Goal: Task Accomplishment & Management: Complete application form

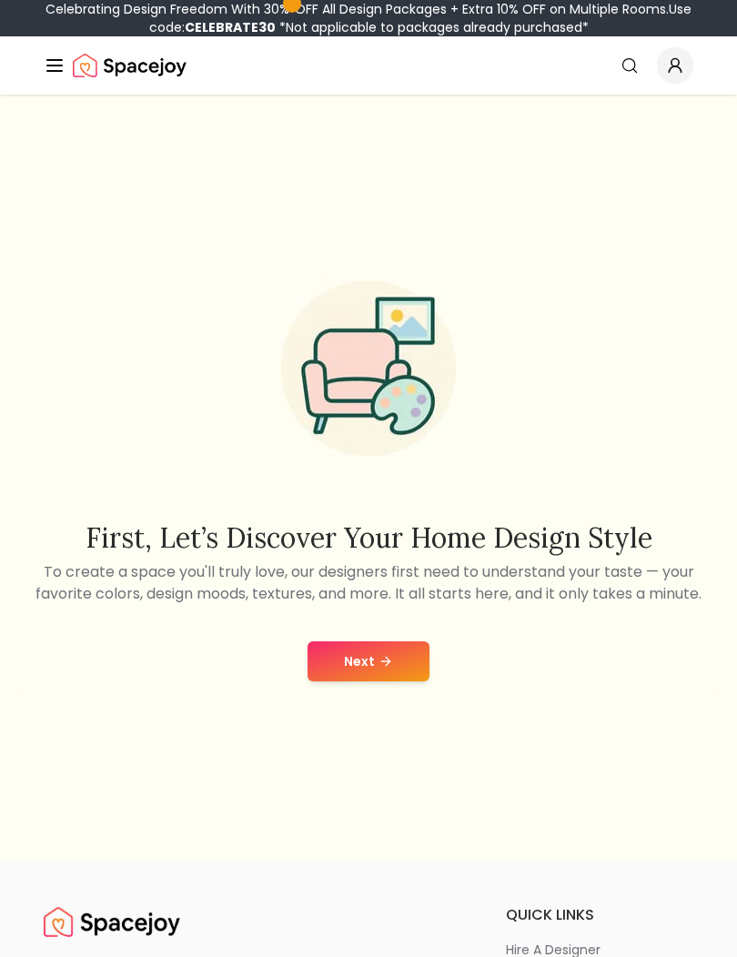
click at [408, 682] on button "Next" at bounding box center [369, 662] width 122 height 40
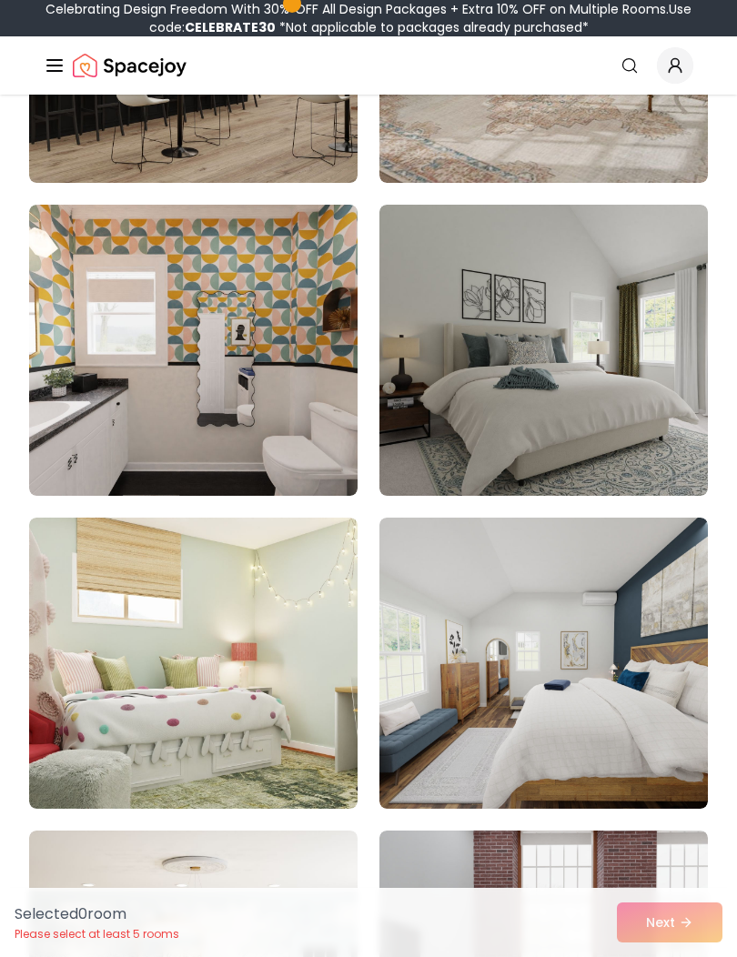
scroll to position [2641, 0]
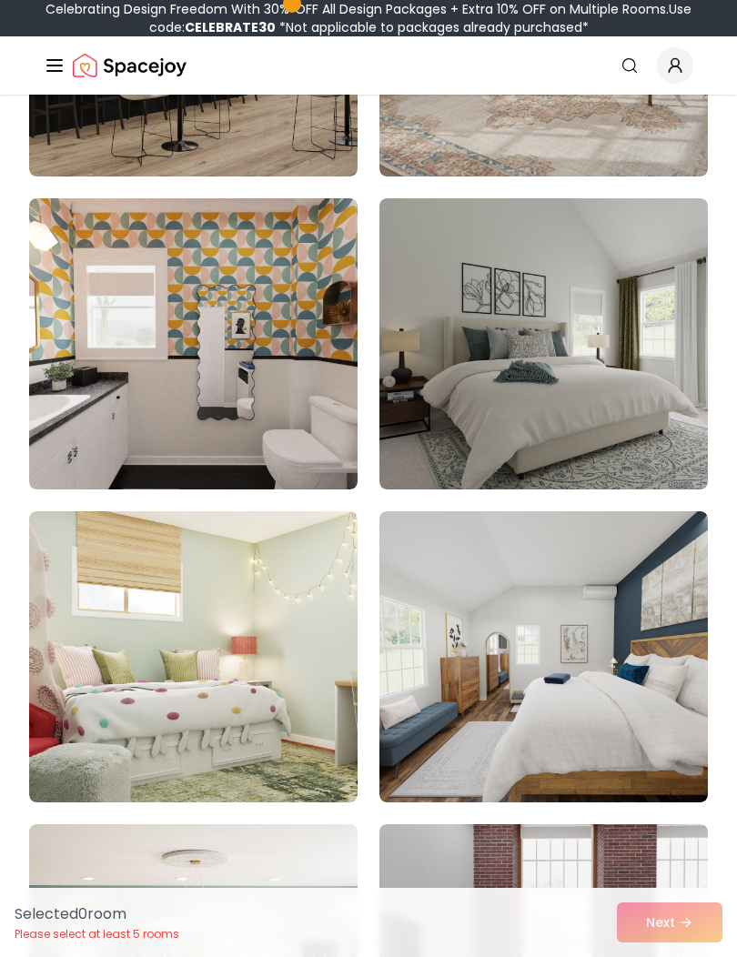
click at [481, 291] on img at bounding box center [543, 343] width 329 height 291
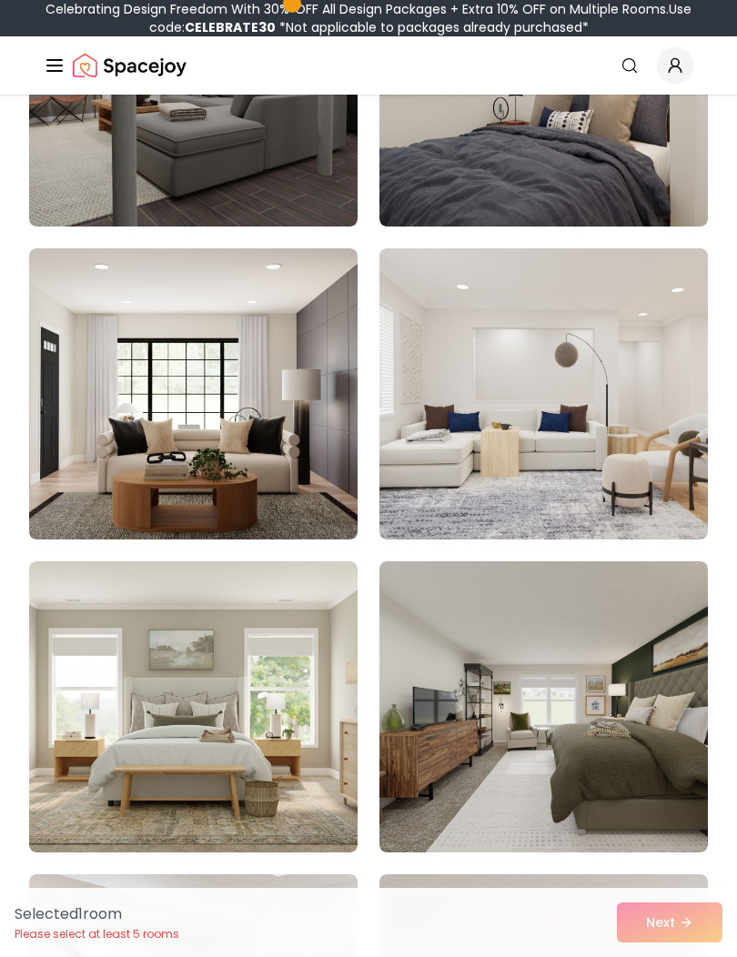
click at [418, 468] on img at bounding box center [543, 393] width 329 height 291
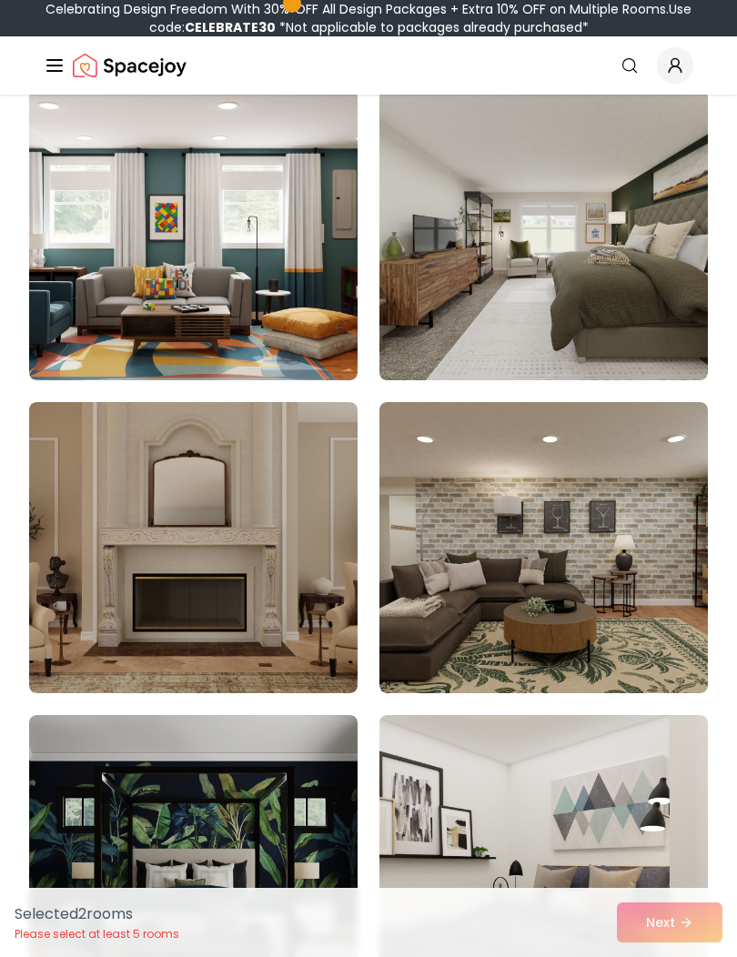
click at [303, 497] on img at bounding box center [193, 547] width 329 height 291
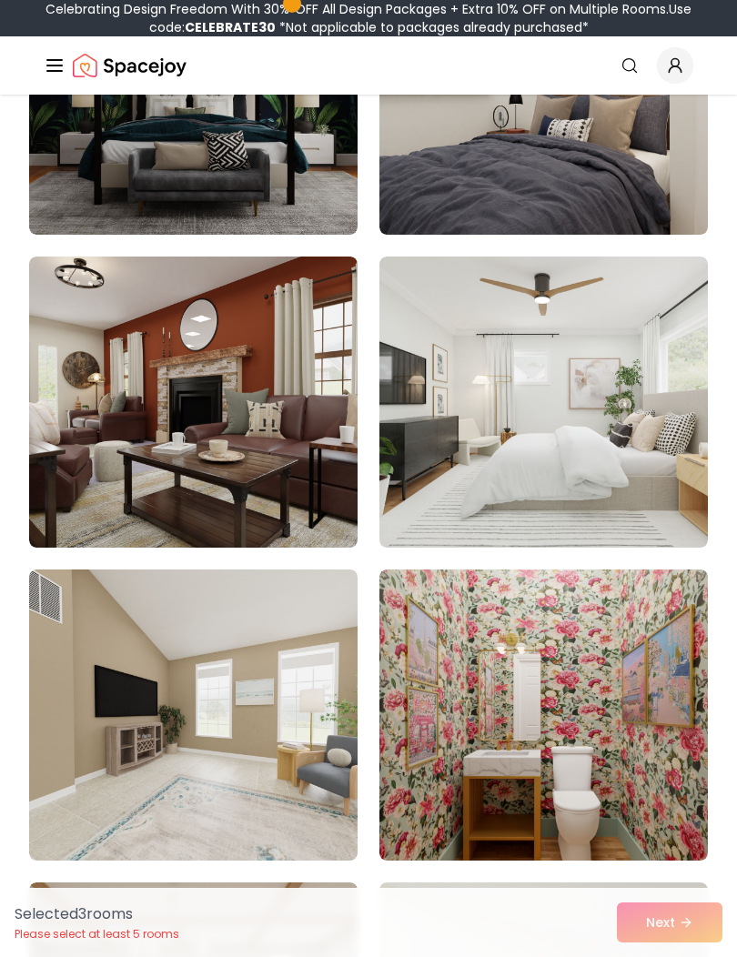
scroll to position [14795, 0]
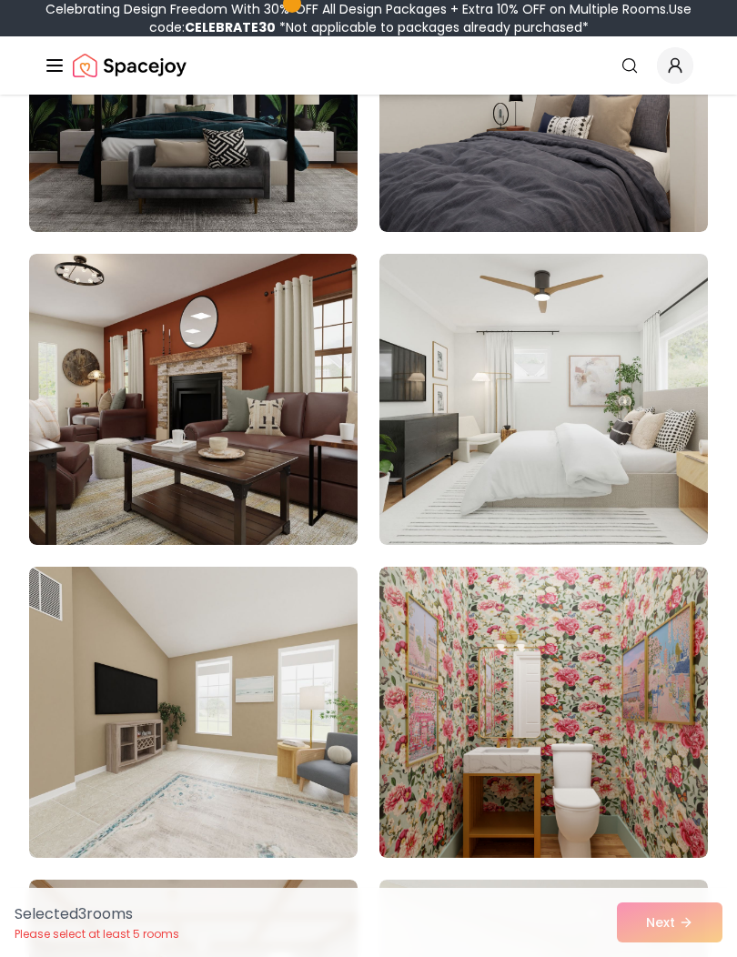
click at [598, 525] on img at bounding box center [543, 399] width 329 height 291
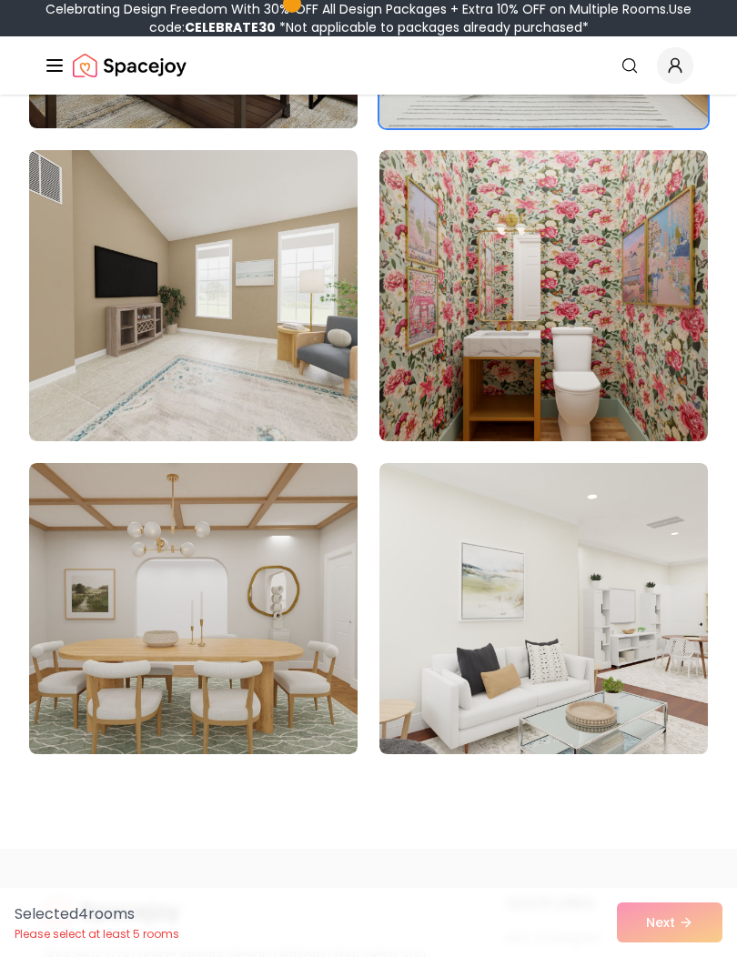
scroll to position [15209, 0]
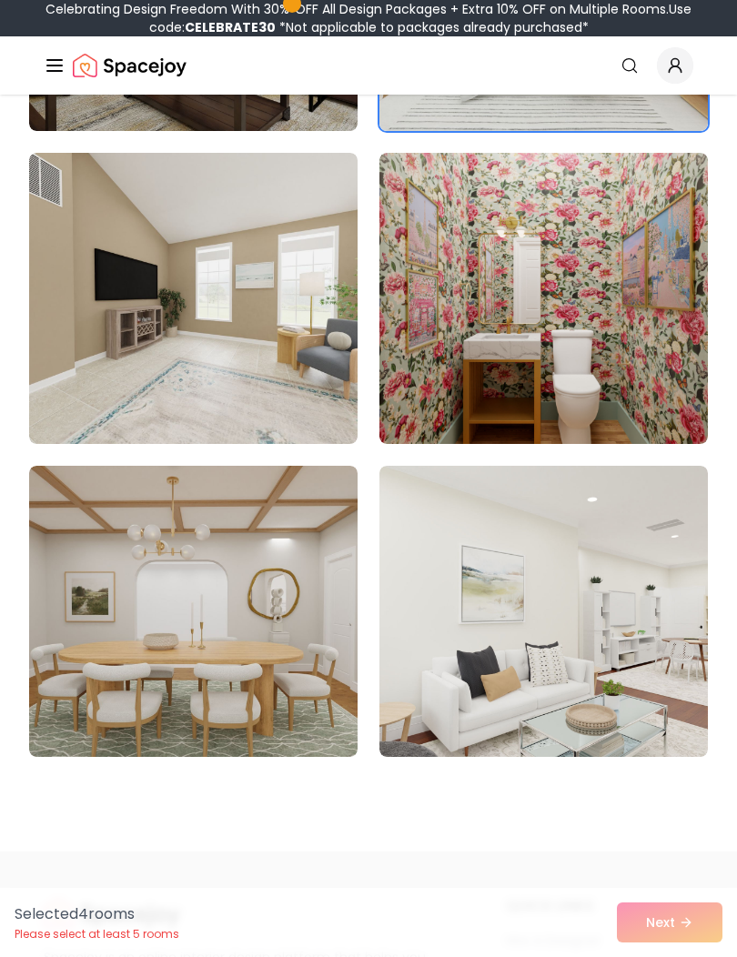
click at [629, 575] on img at bounding box center [543, 611] width 329 height 291
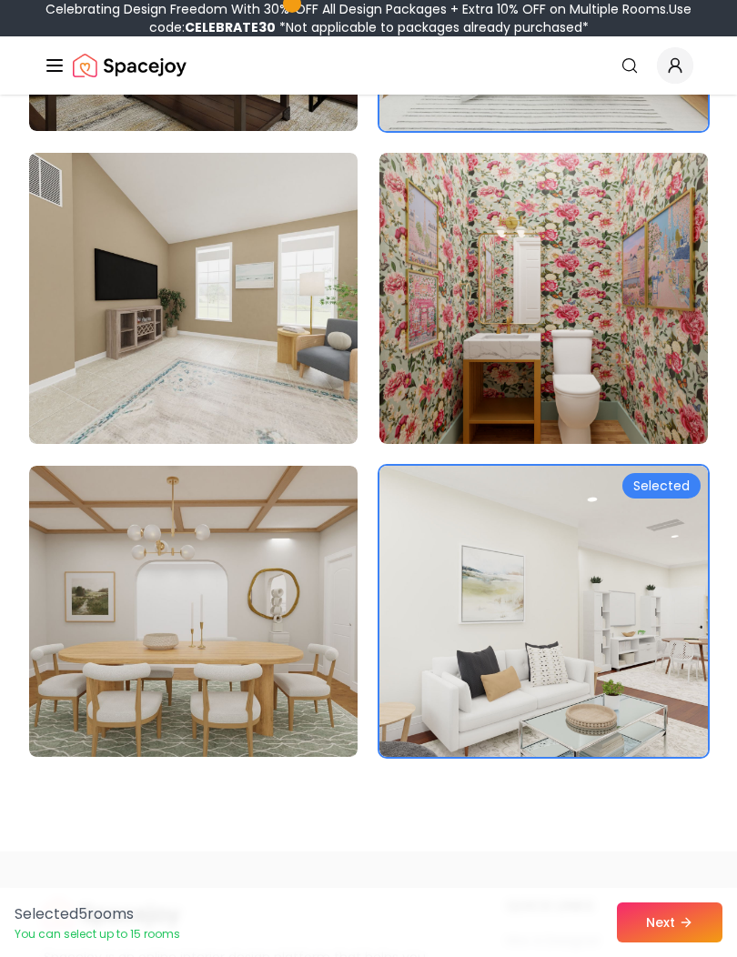
click at [677, 943] on button "Next" at bounding box center [670, 923] width 106 height 40
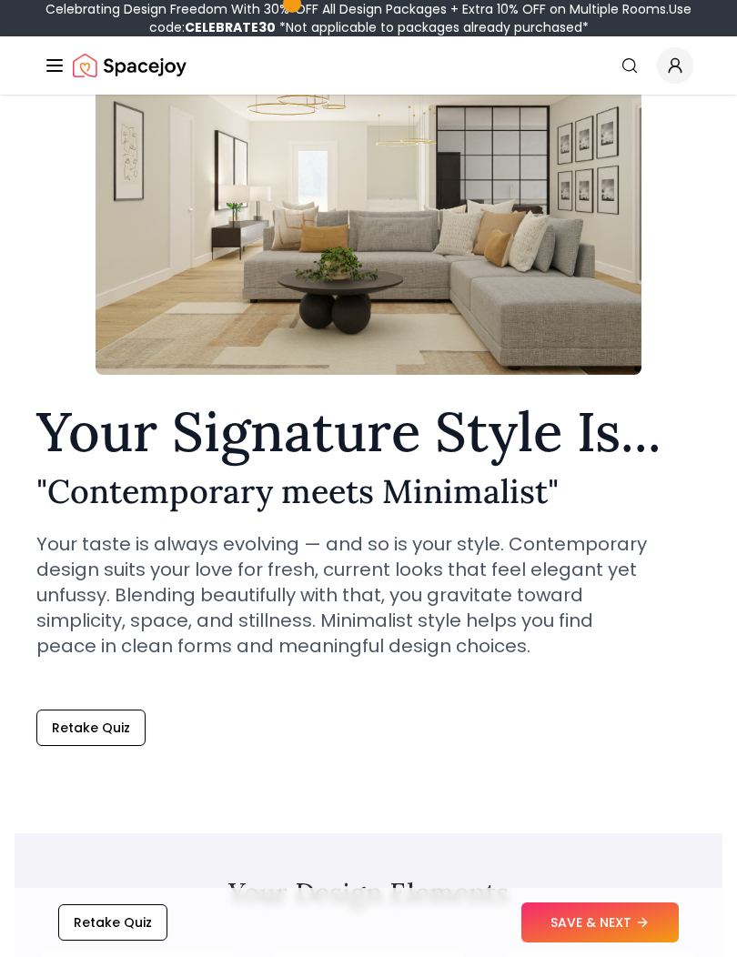
scroll to position [166, 0]
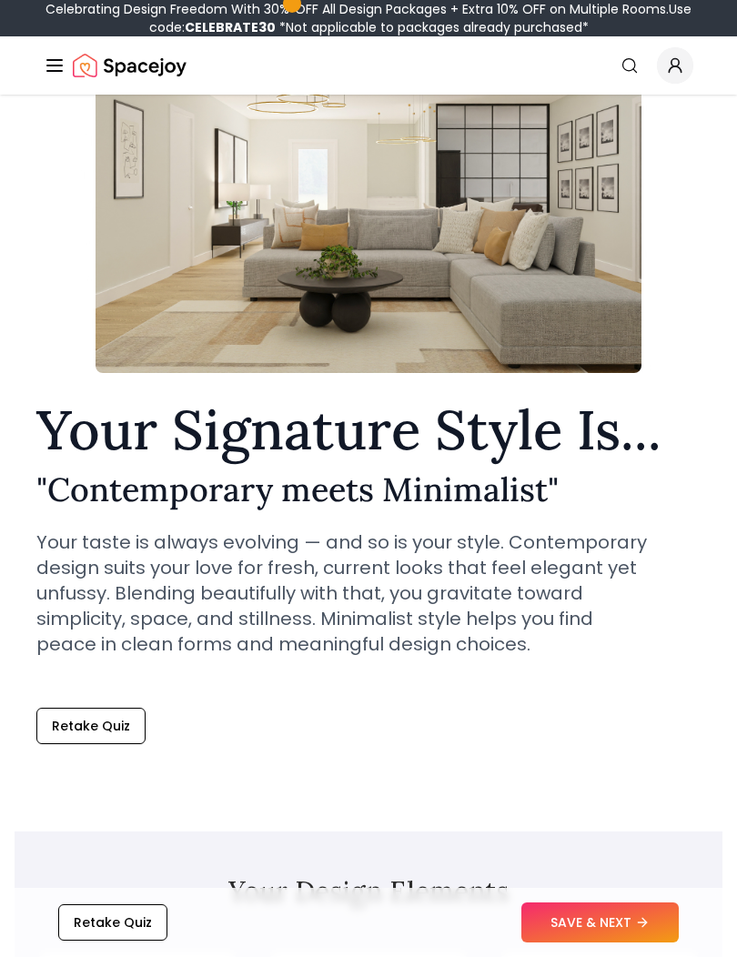
click at [629, 943] on button "SAVE & NEXT" at bounding box center [599, 923] width 157 height 40
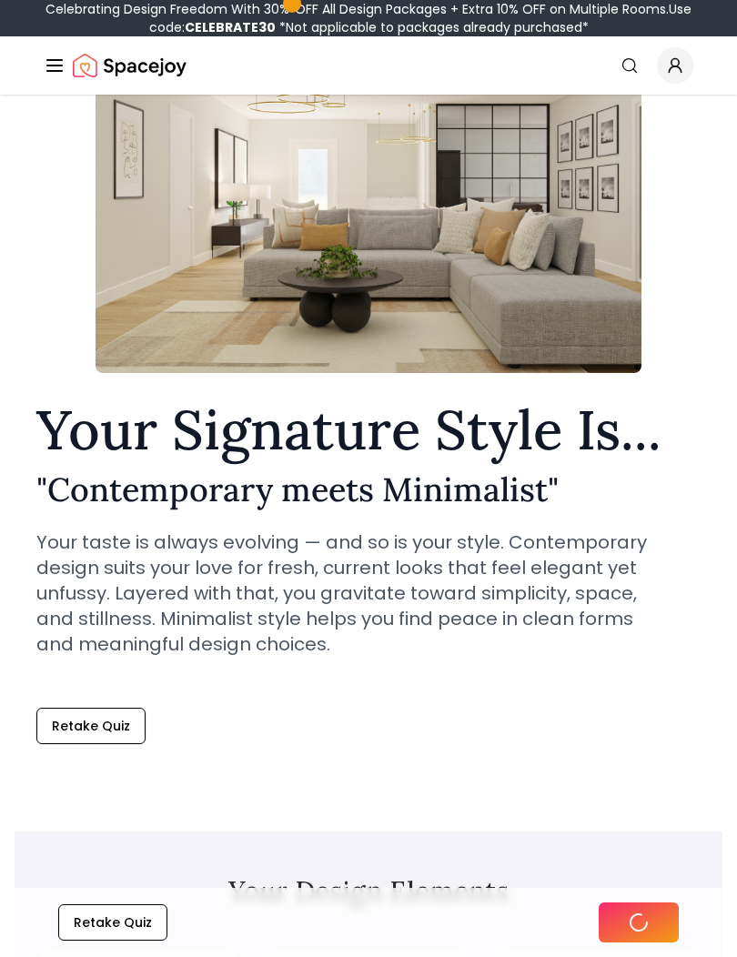
click at [629, 934] on icon at bounding box center [639, 923] width 22 height 22
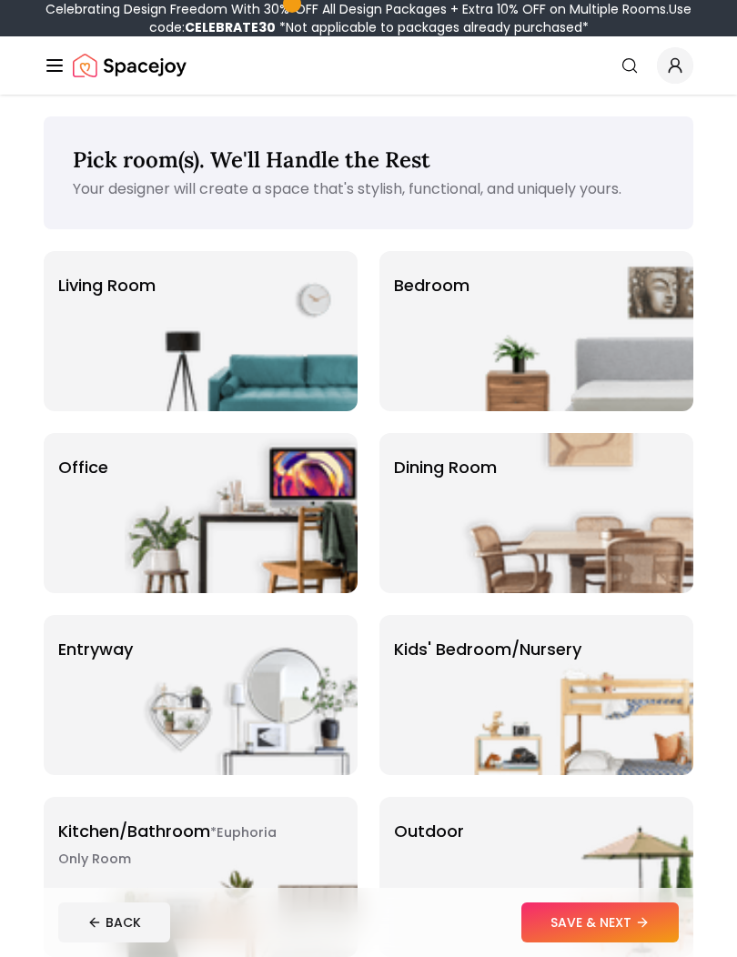
click at [501, 345] on img at bounding box center [576, 331] width 233 height 160
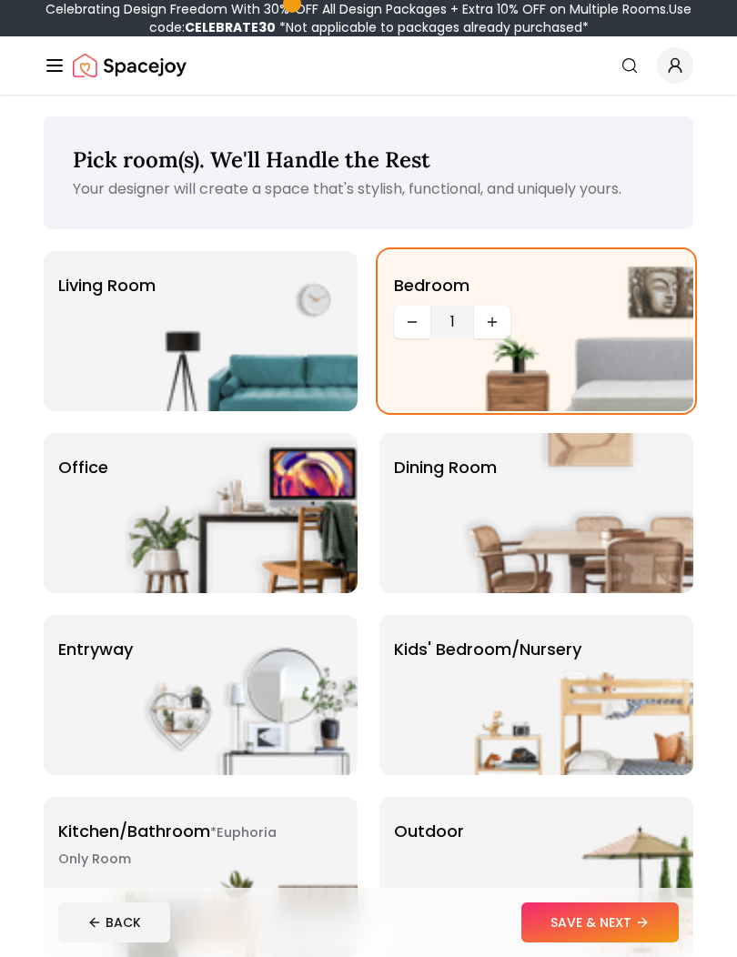
click at [629, 935] on button "SAVE & NEXT" at bounding box center [599, 923] width 157 height 40
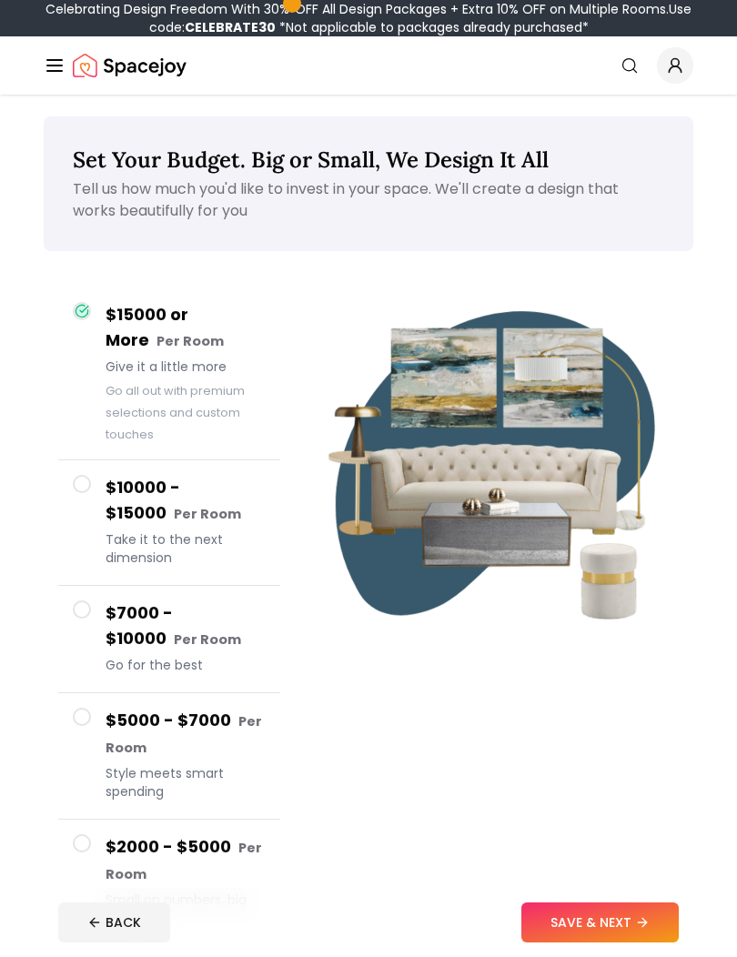
click at [641, 926] on icon at bounding box center [642, 923] width 15 height 15
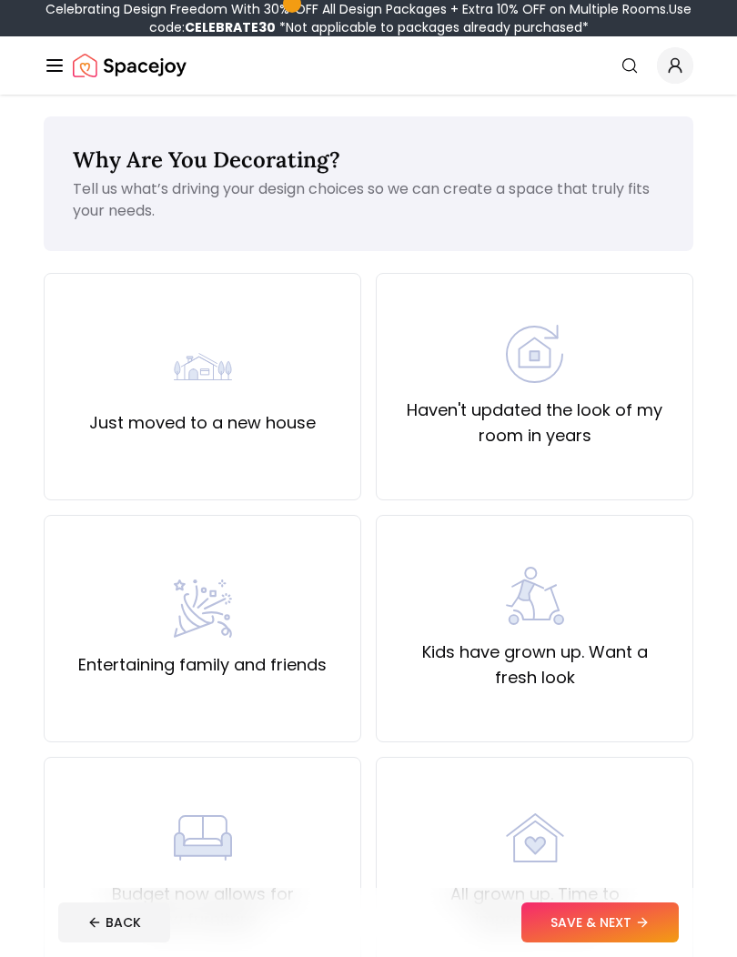
click at [149, 920] on button "BACK" at bounding box center [114, 923] width 112 height 40
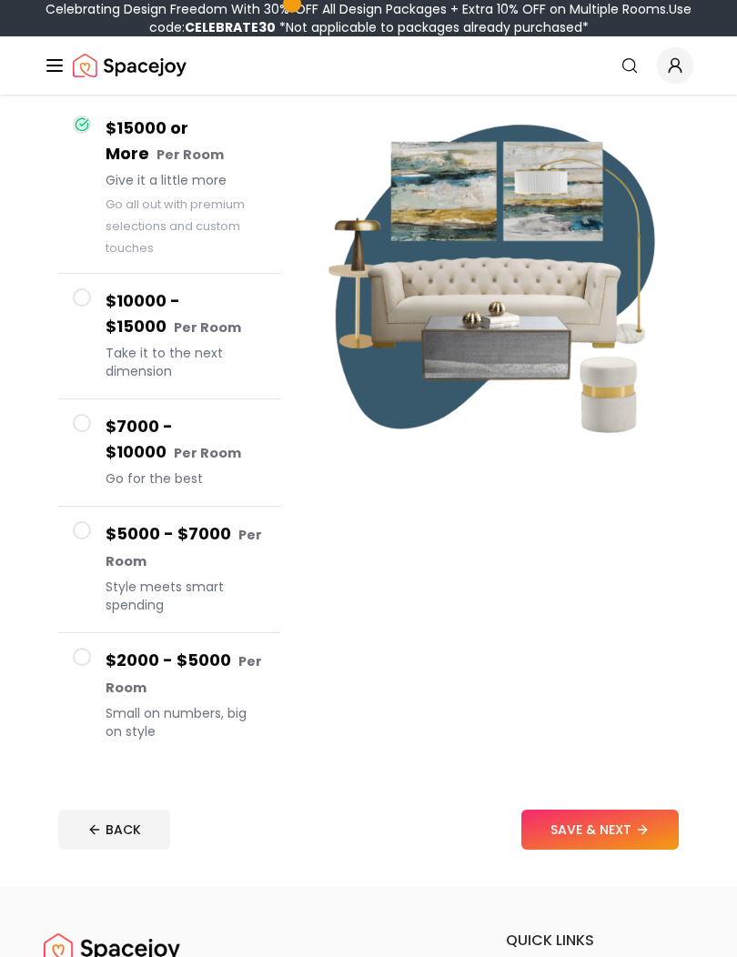
scroll to position [187, 0]
click at [208, 663] on h4 "$2000 - $5000 Per Room" at bounding box center [186, 674] width 160 height 53
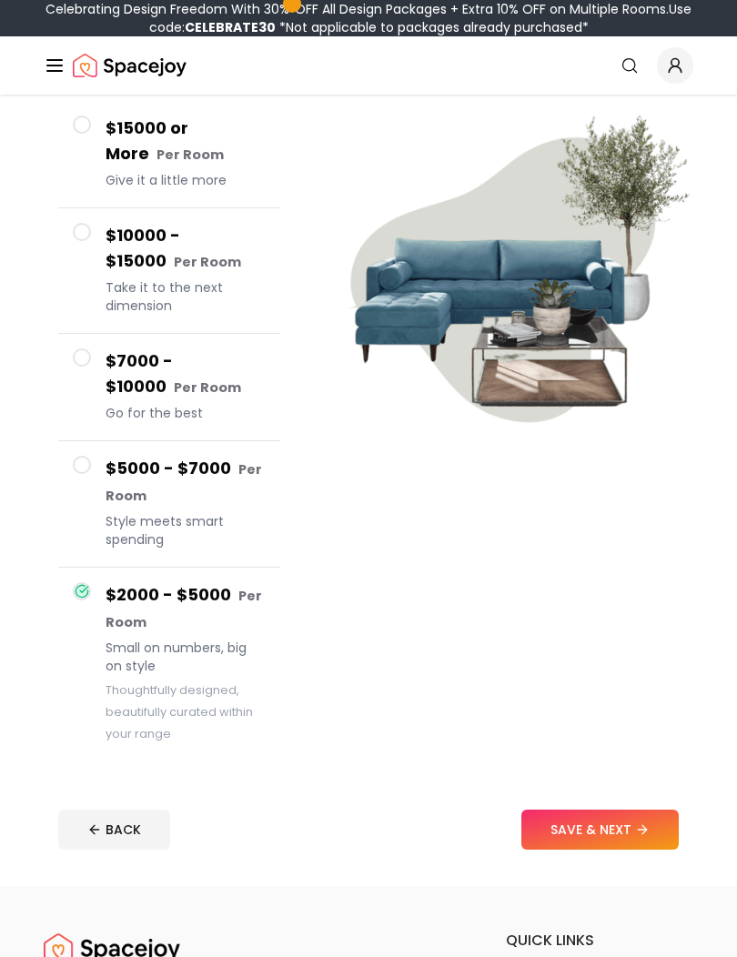
click at [568, 830] on button "SAVE & NEXT" at bounding box center [599, 830] width 157 height 40
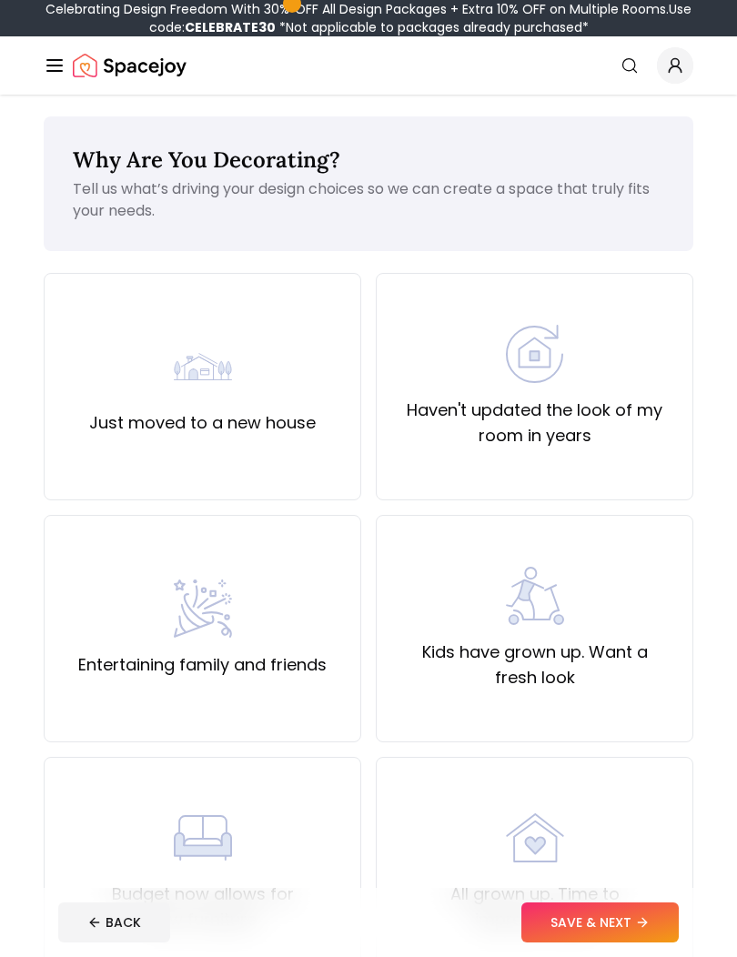
click at [544, 455] on div "Haven't updated the look of my room in years" at bounding box center [535, 387] width 318 height 228
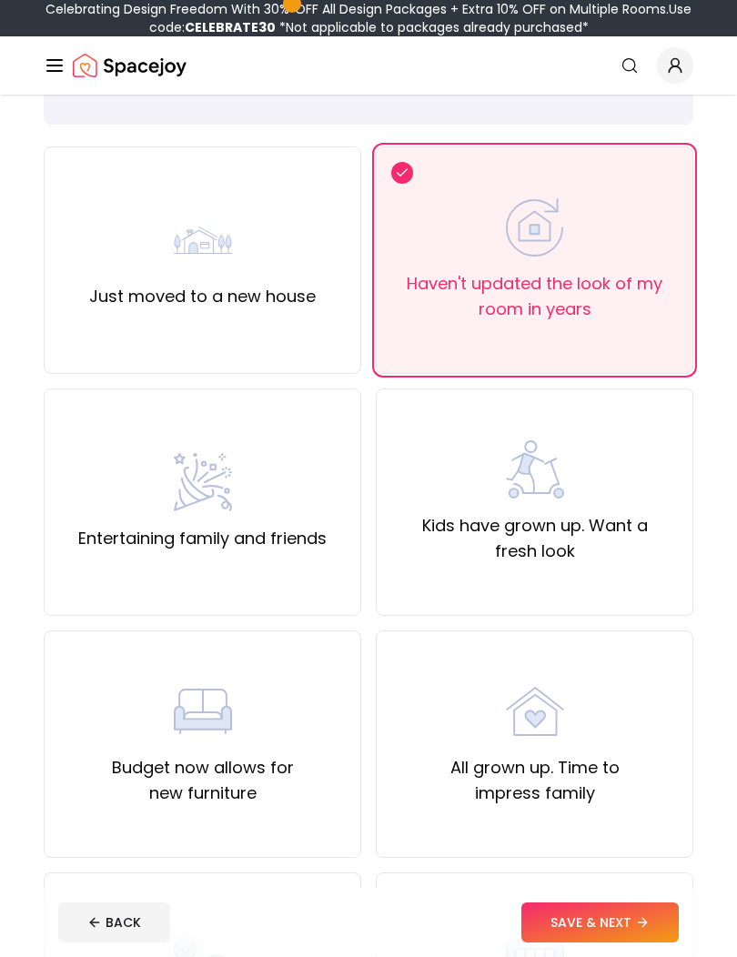
scroll to position [129, 0]
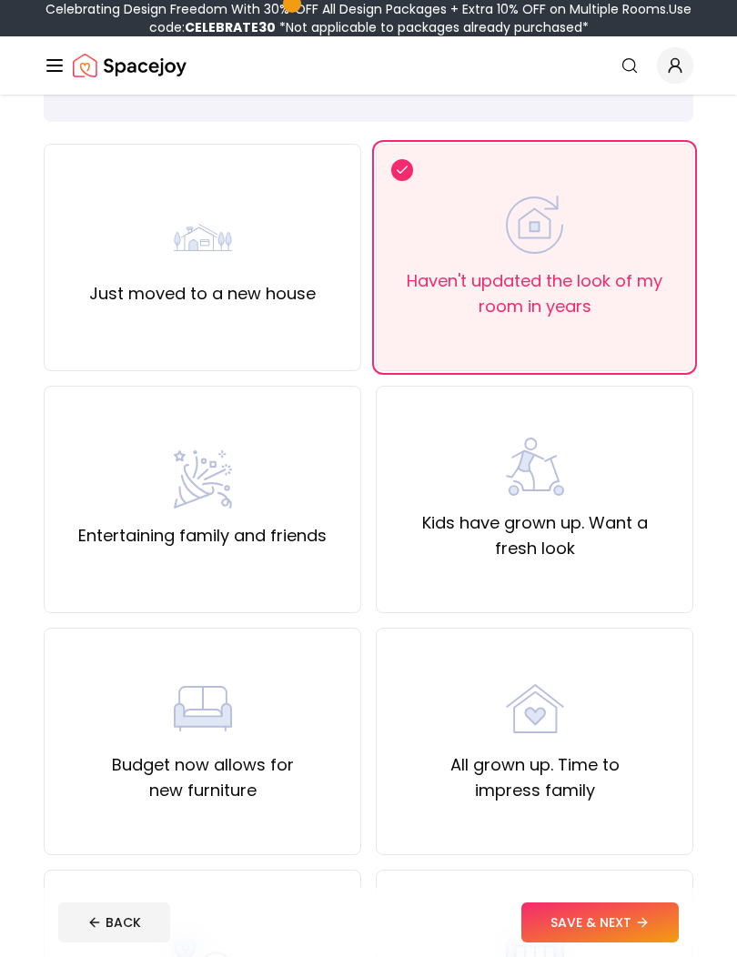
click at [593, 819] on div "All grown up. Time to impress family" at bounding box center [535, 742] width 318 height 228
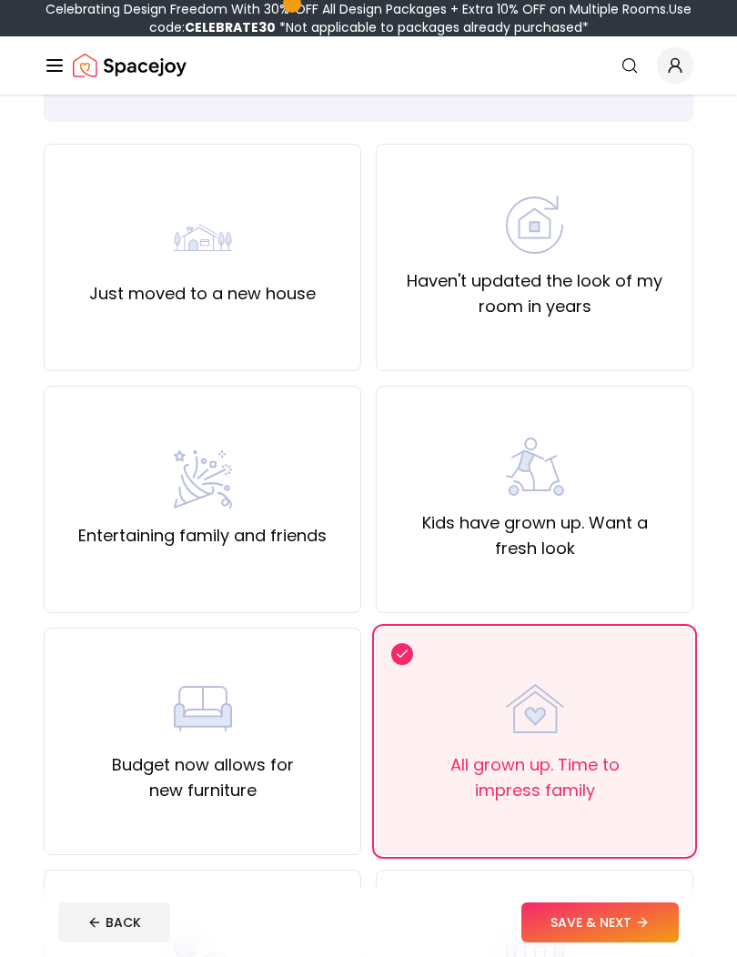
click at [591, 213] on div "Haven't updated the look of my room in years" at bounding box center [534, 258] width 287 height 124
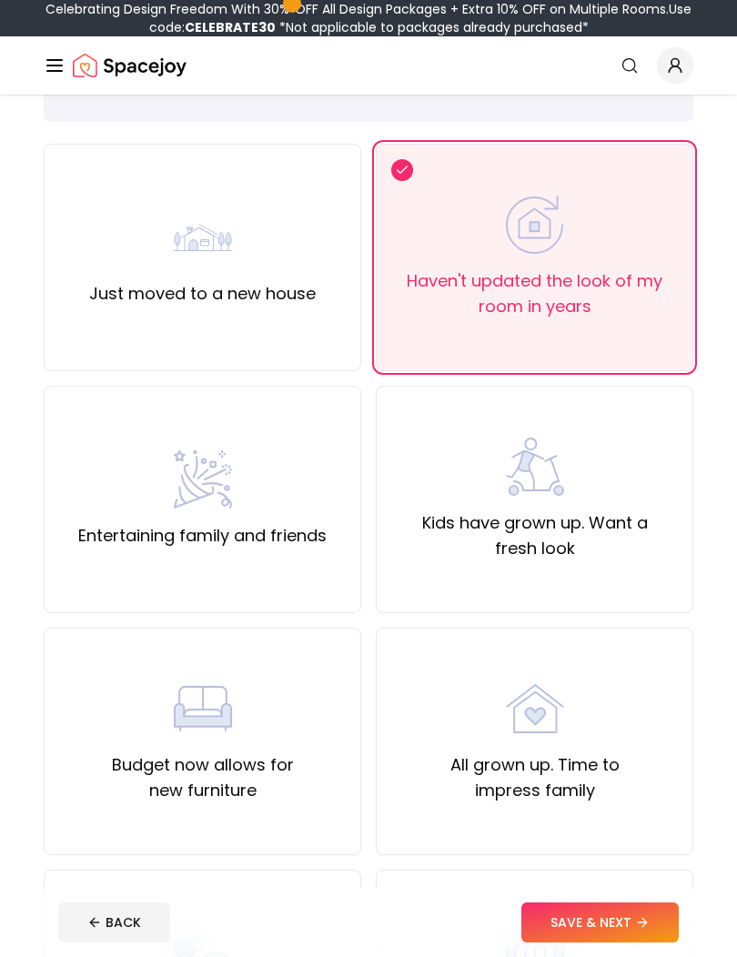
click at [609, 943] on button "SAVE & NEXT" at bounding box center [599, 923] width 157 height 40
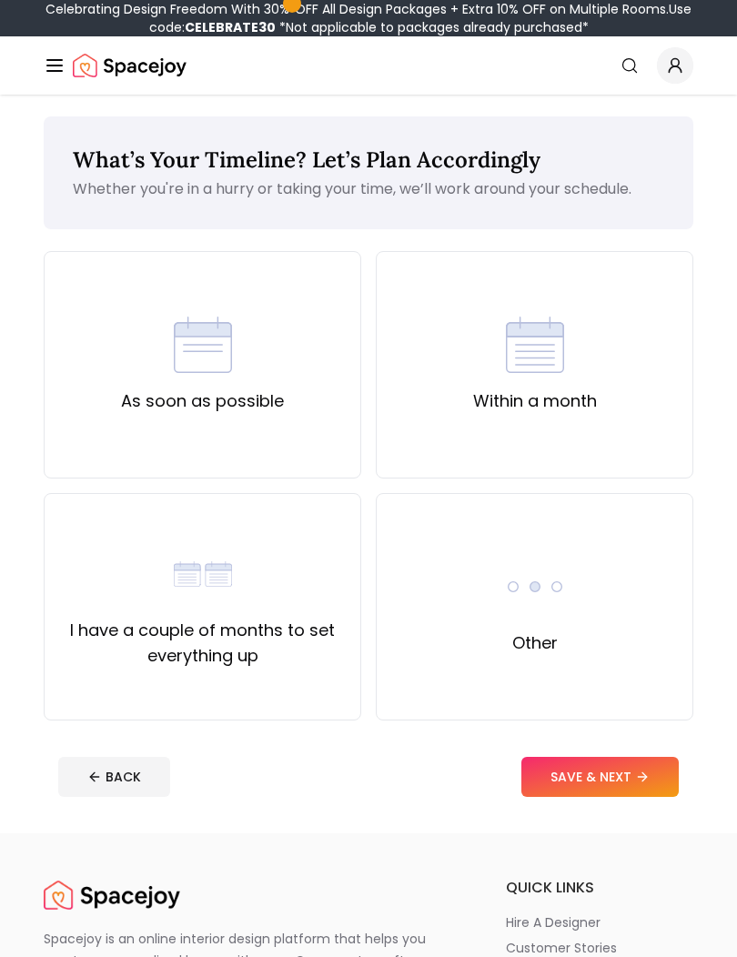
click at [347, 417] on div "As soon as possible" at bounding box center [203, 365] width 318 height 228
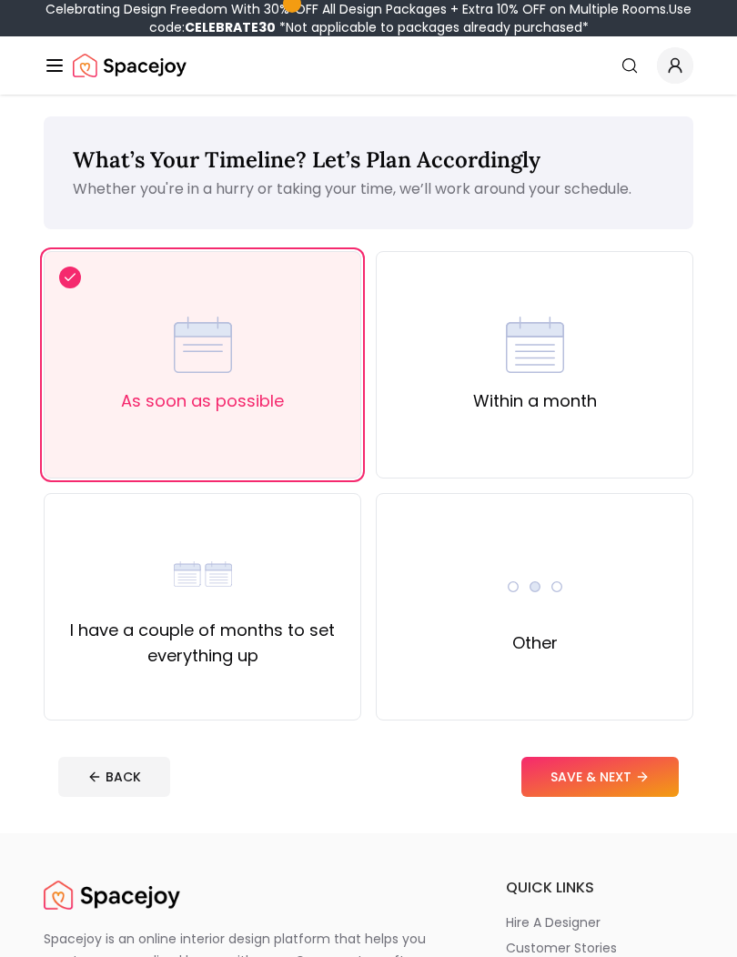
click at [570, 789] on button "SAVE & NEXT" at bounding box center [599, 777] width 157 height 40
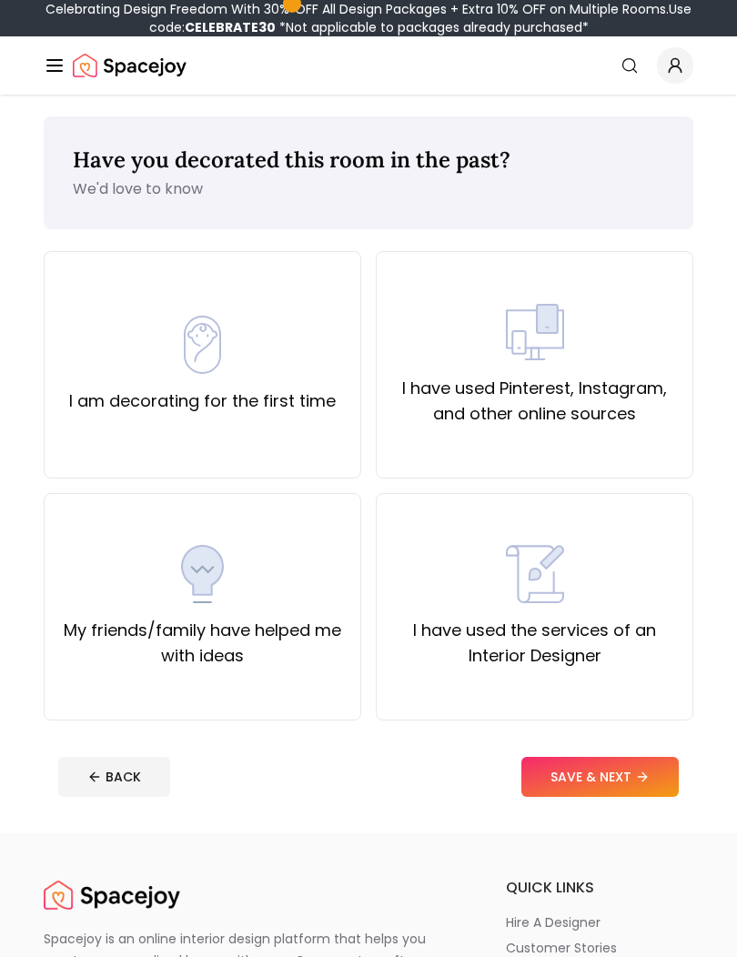
click at [562, 354] on img at bounding box center [535, 332] width 58 height 58
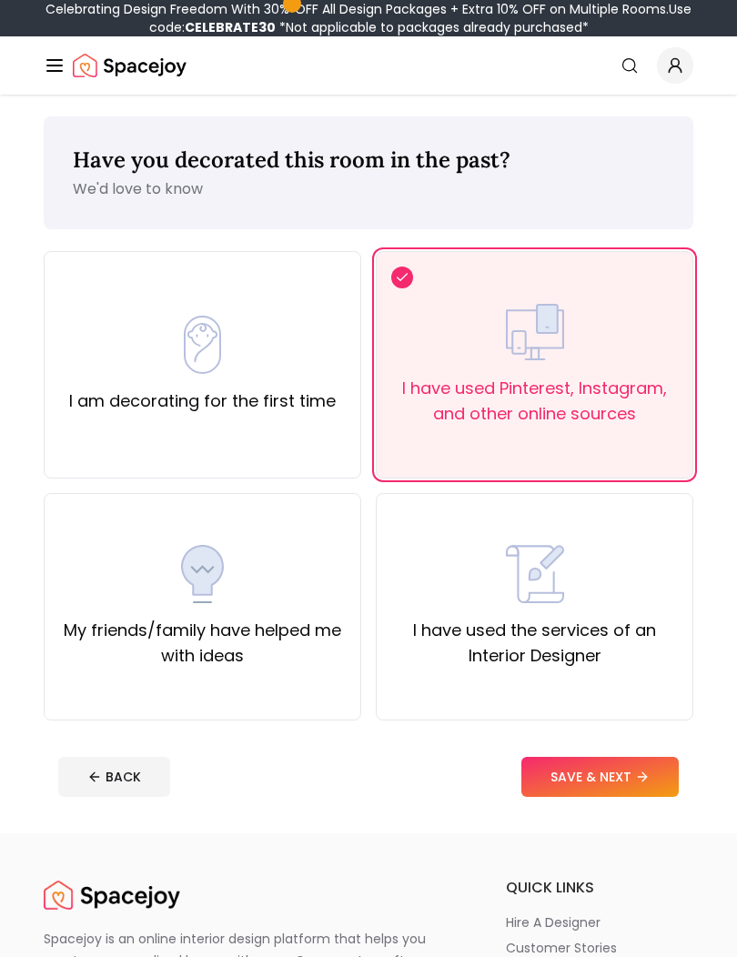
click at [589, 793] on button "SAVE & NEXT" at bounding box center [599, 777] width 157 height 40
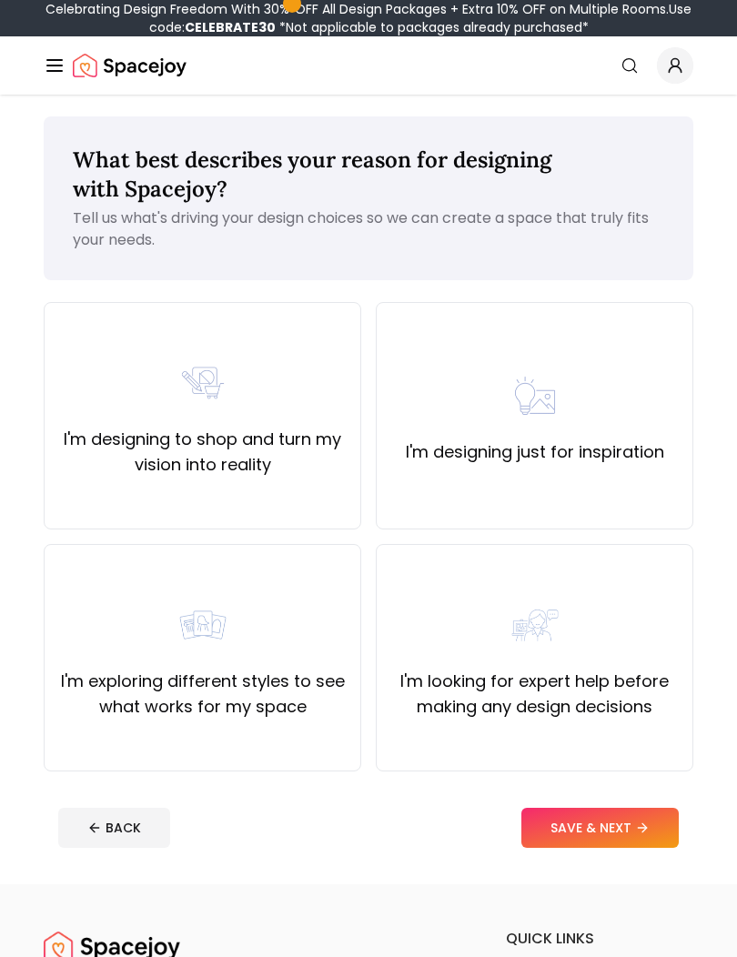
click at [317, 645] on div "I'm exploring different styles to see what works for my space" at bounding box center [202, 658] width 287 height 124
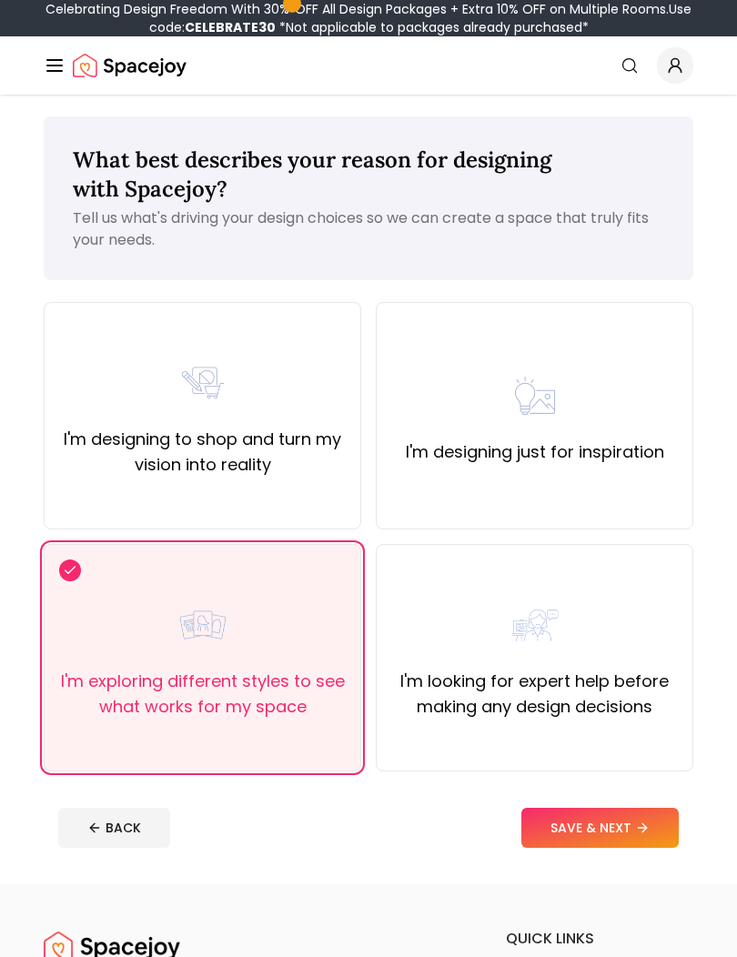
click at [555, 842] on button "SAVE & NEXT" at bounding box center [599, 828] width 157 height 40
